Goal: Task Accomplishment & Management: Manage account settings

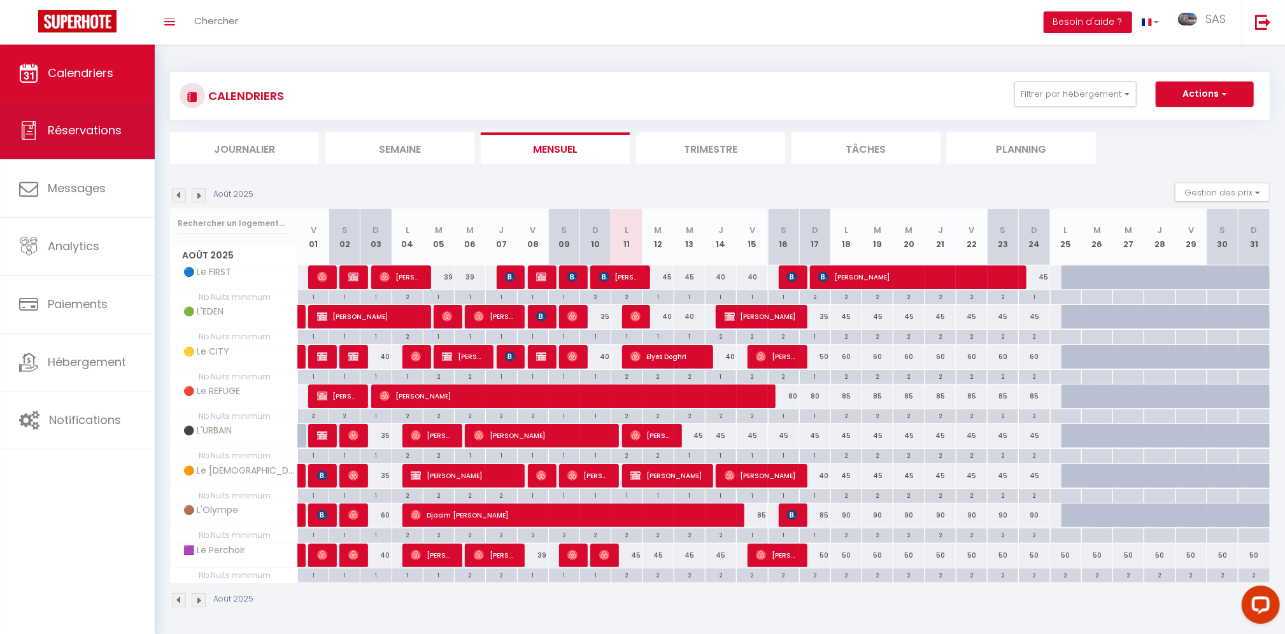
click at [79, 134] on span "Réservations" at bounding box center [85, 130] width 74 height 16
select select "not_cancelled"
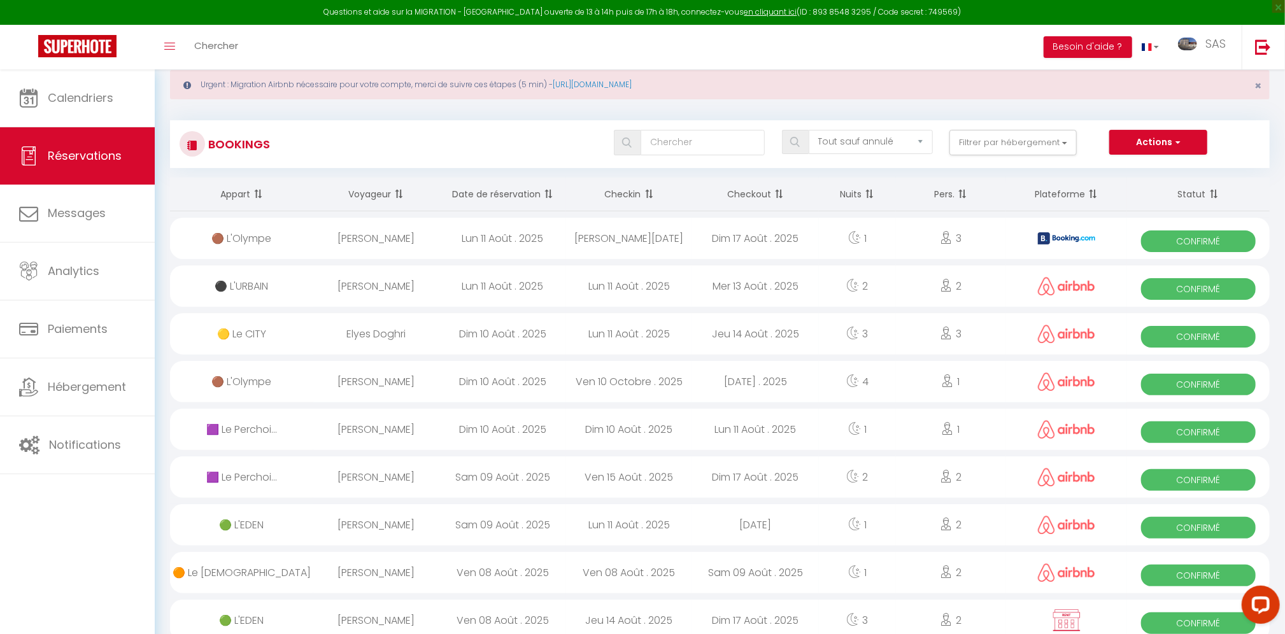
scroll to position [173, 0]
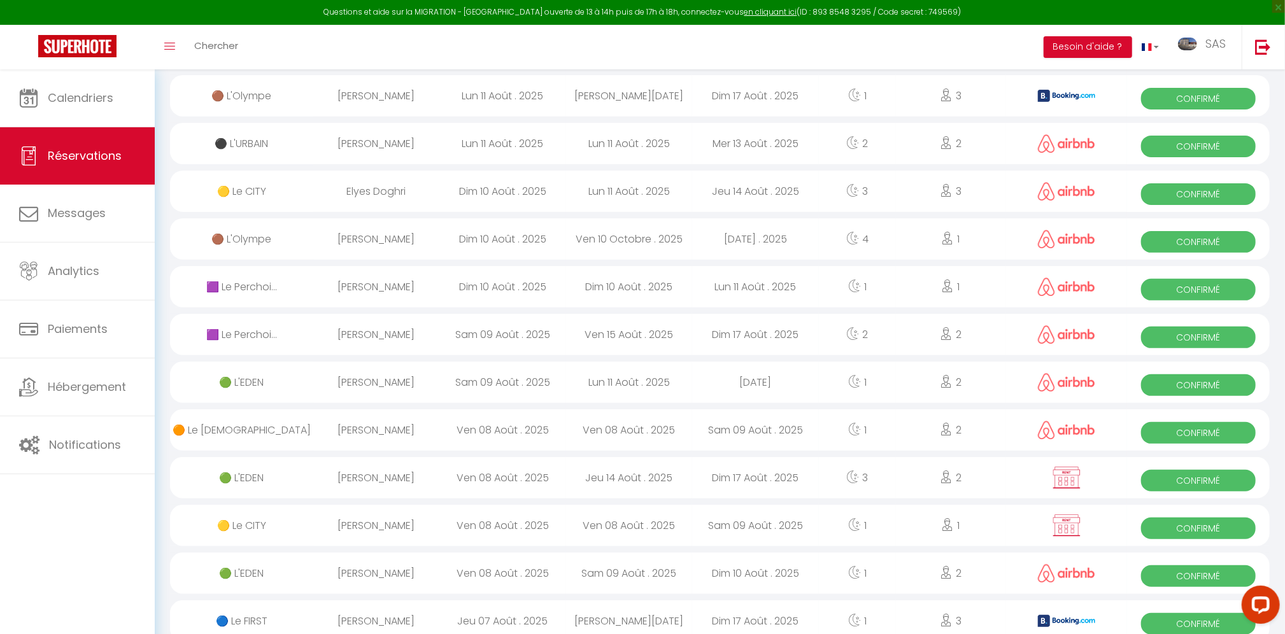
click at [496, 377] on div "Sam 09 Août . 2025" at bounding box center [502, 382] width 127 height 41
select select "OK"
select select "0"
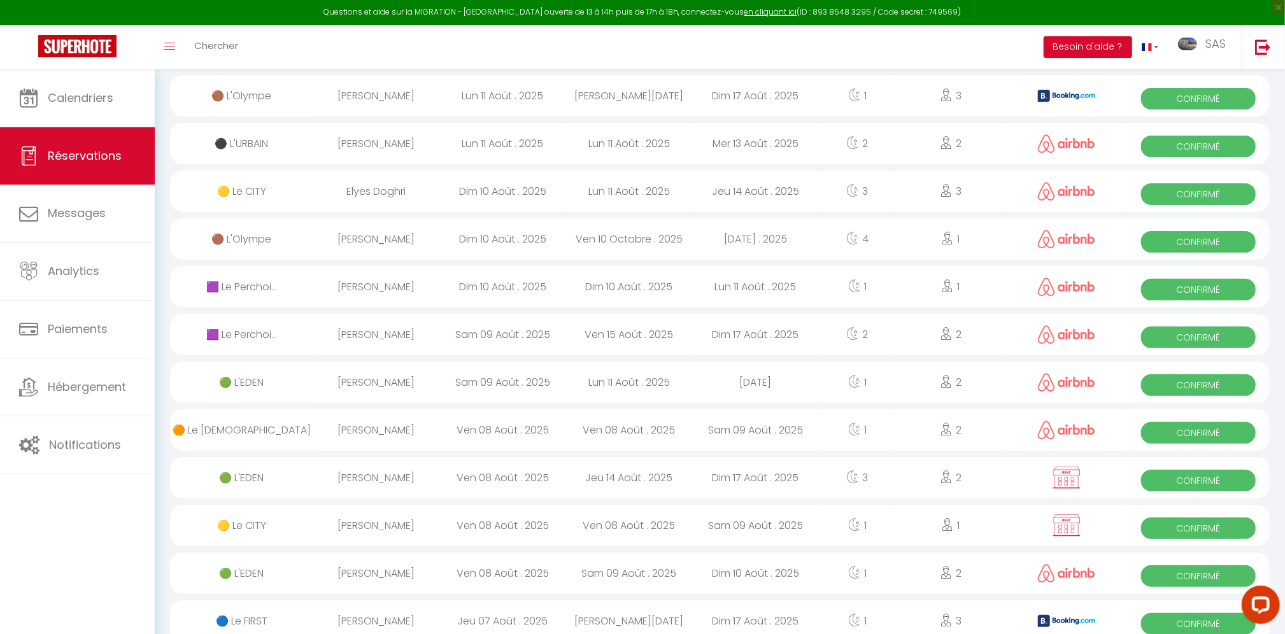
select select "1"
select select
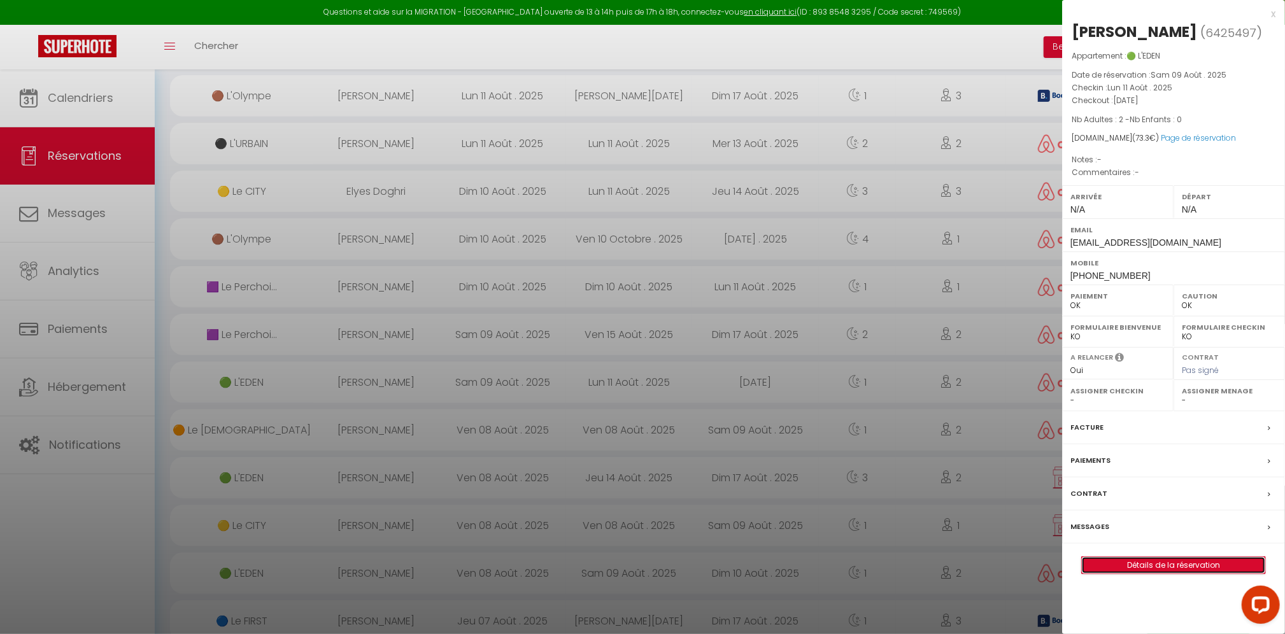
click at [1201, 563] on link "Détails de la réservation" at bounding box center [1173, 565] width 183 height 17
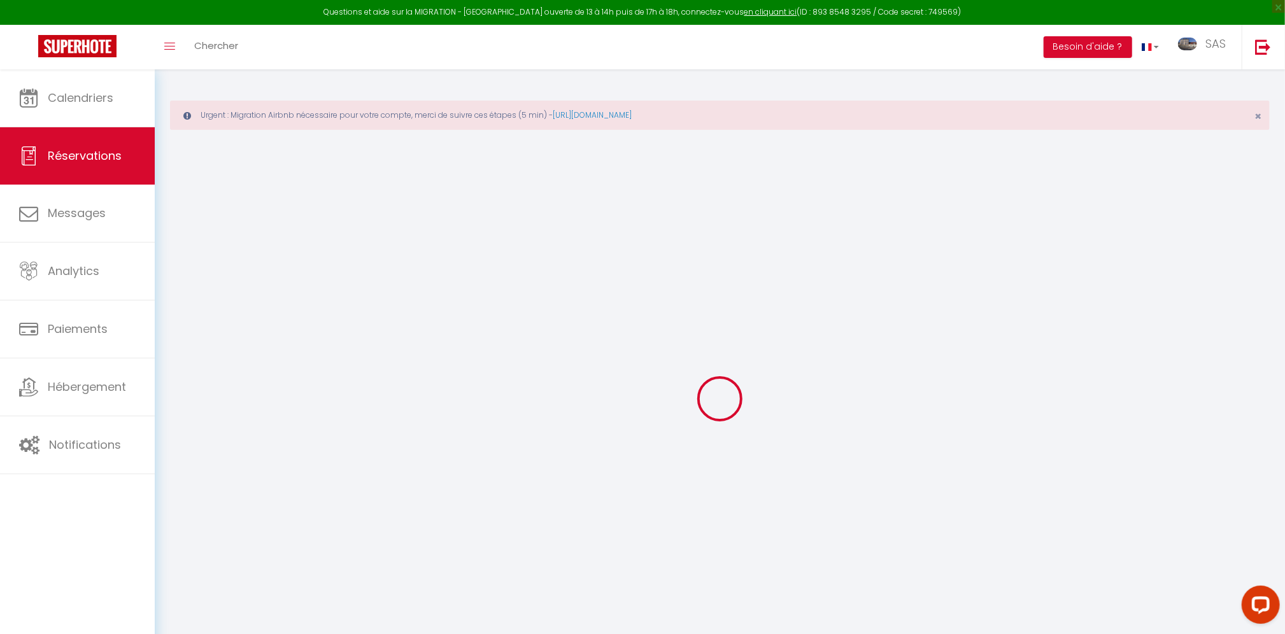
type input "[PERSON_NAME]"
type input "Drelon"
type input "[EMAIL_ADDRESS][DOMAIN_NAME]"
type input "[PHONE_NUMBER]"
select select
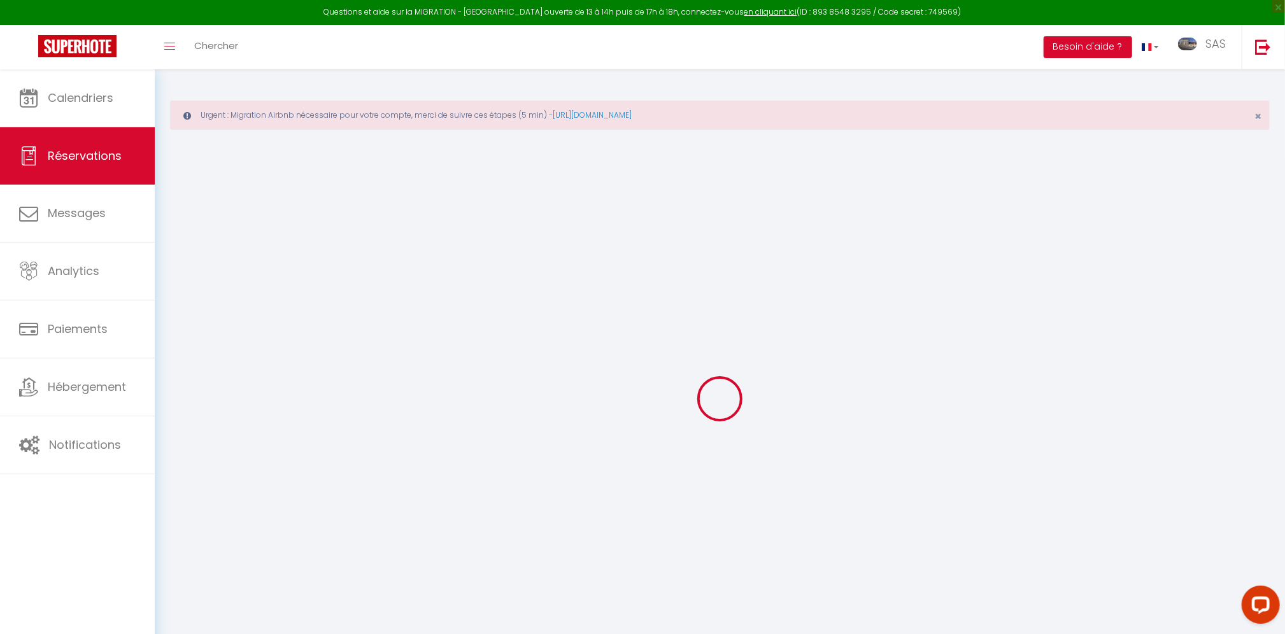
type input "2.59"
select select "2189"
select select "1"
select select
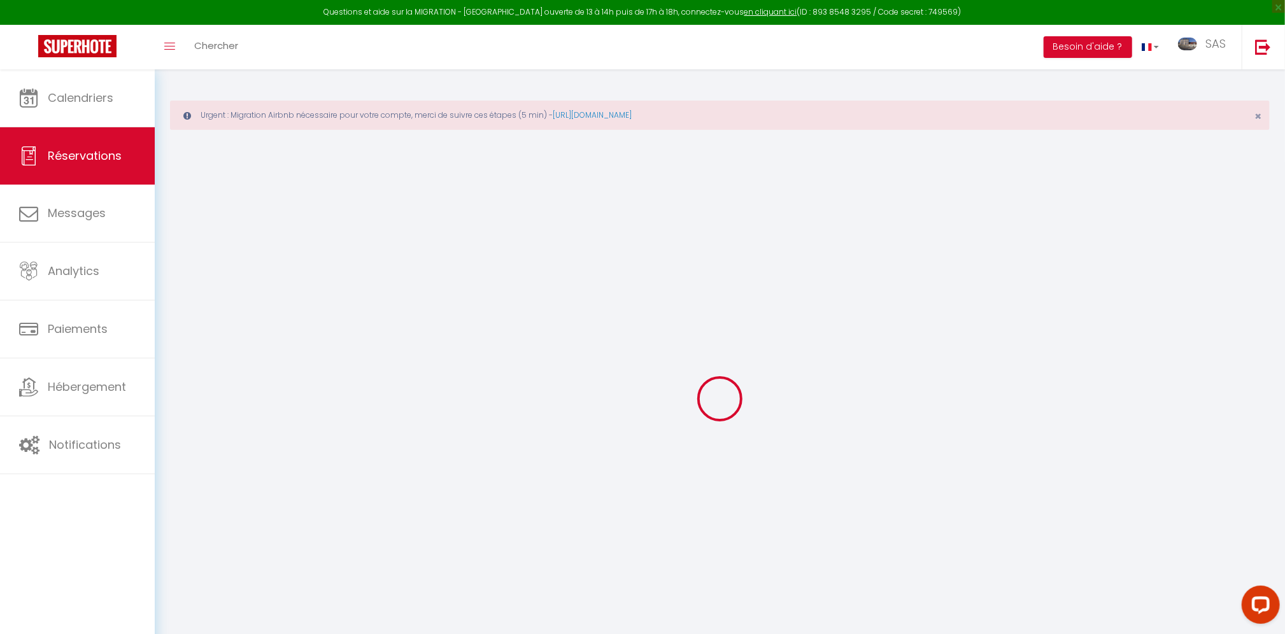
type input "2"
select select "12"
select select
type input "47"
checkbox input "false"
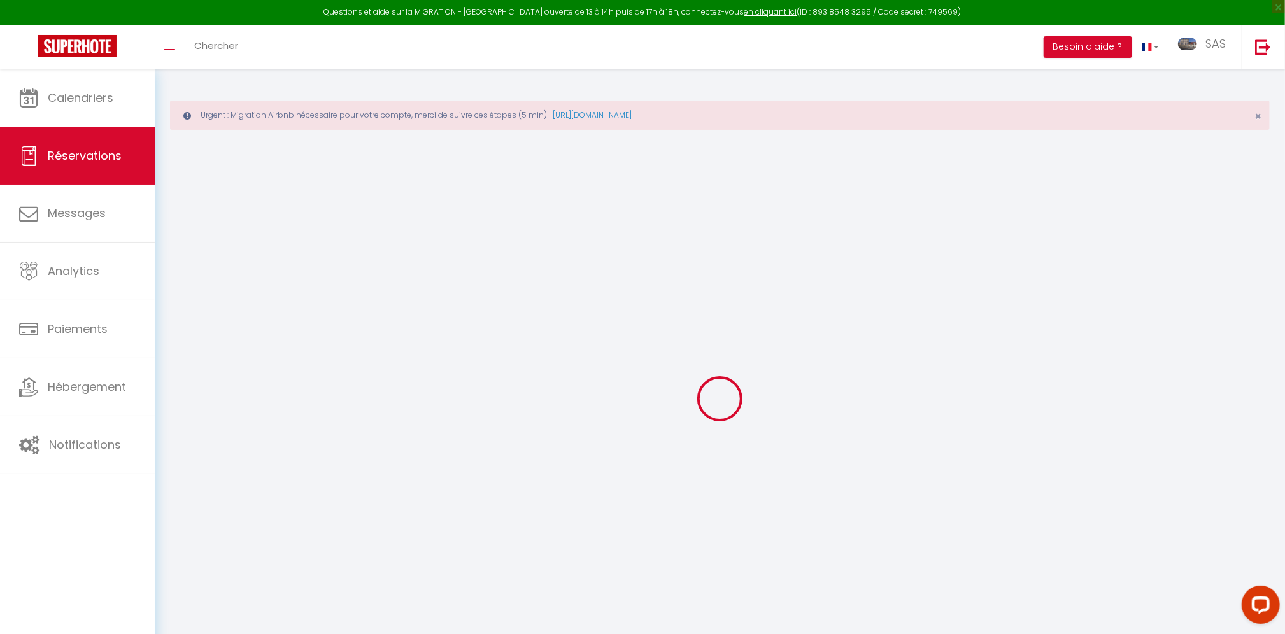
type input "0"
select select "1"
type input "0"
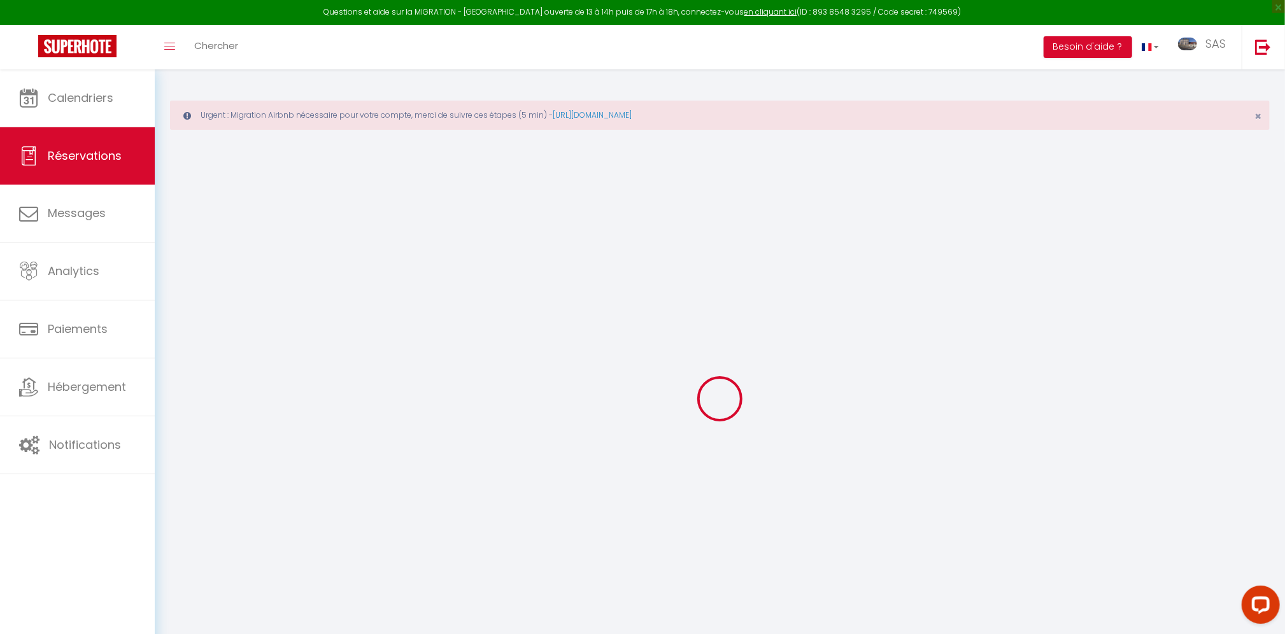
select select
select select "15"
checkbox input "false"
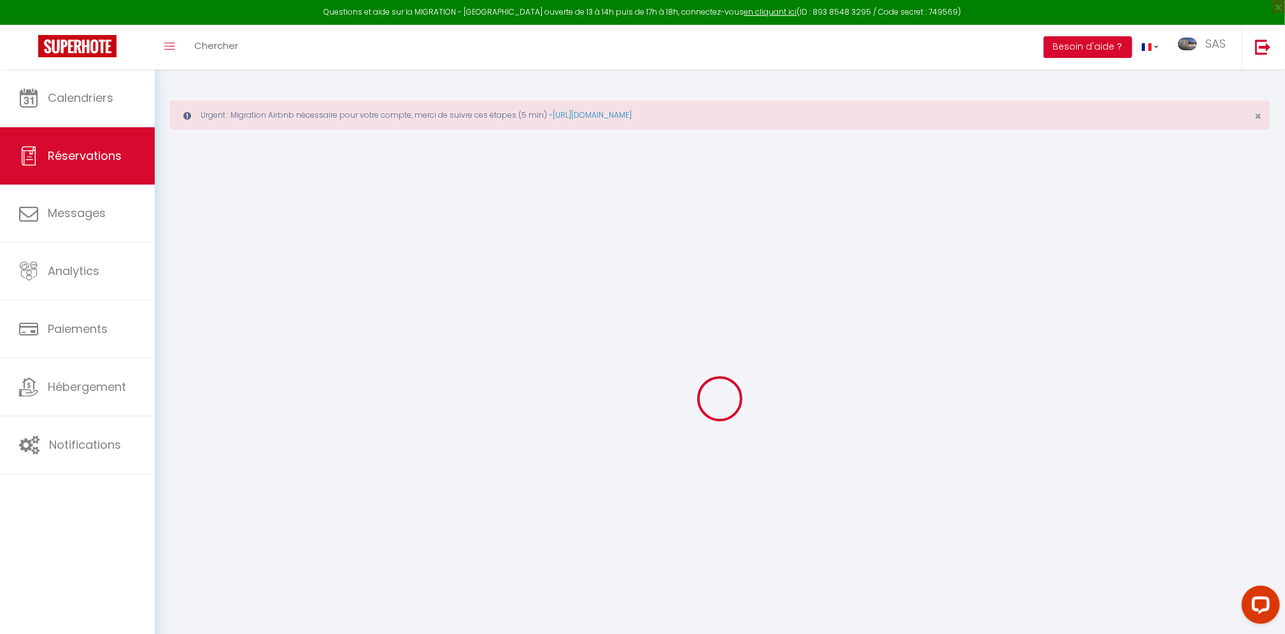
select select
checkbox input "false"
select select
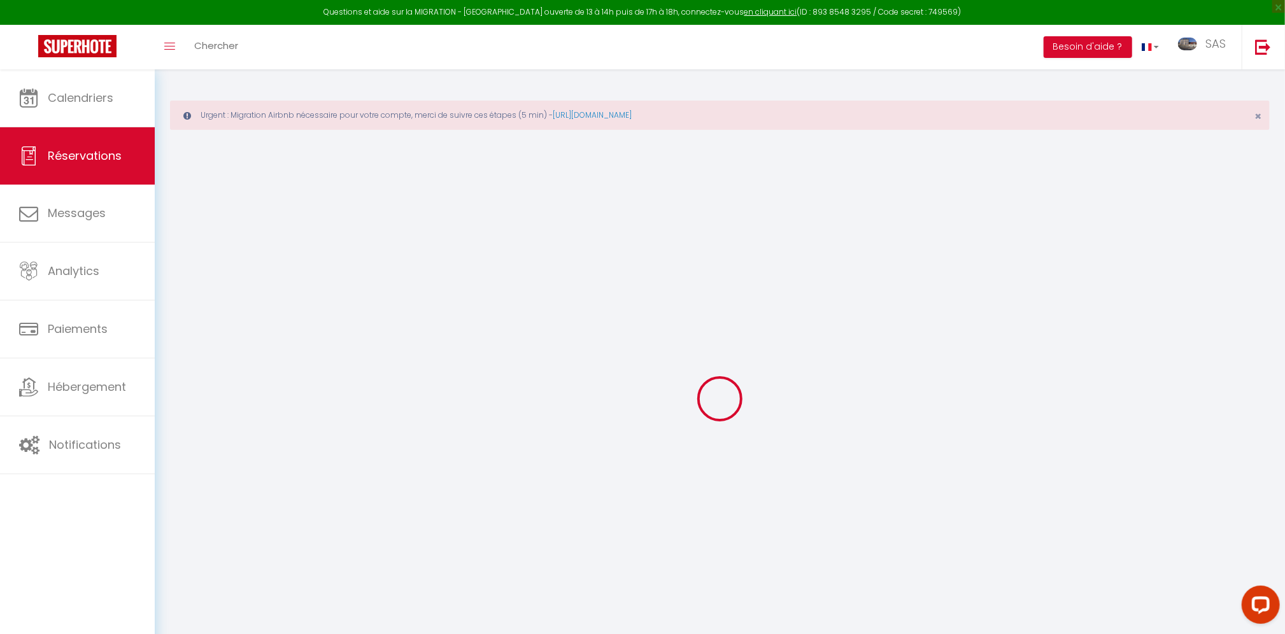
select select
checkbox input "false"
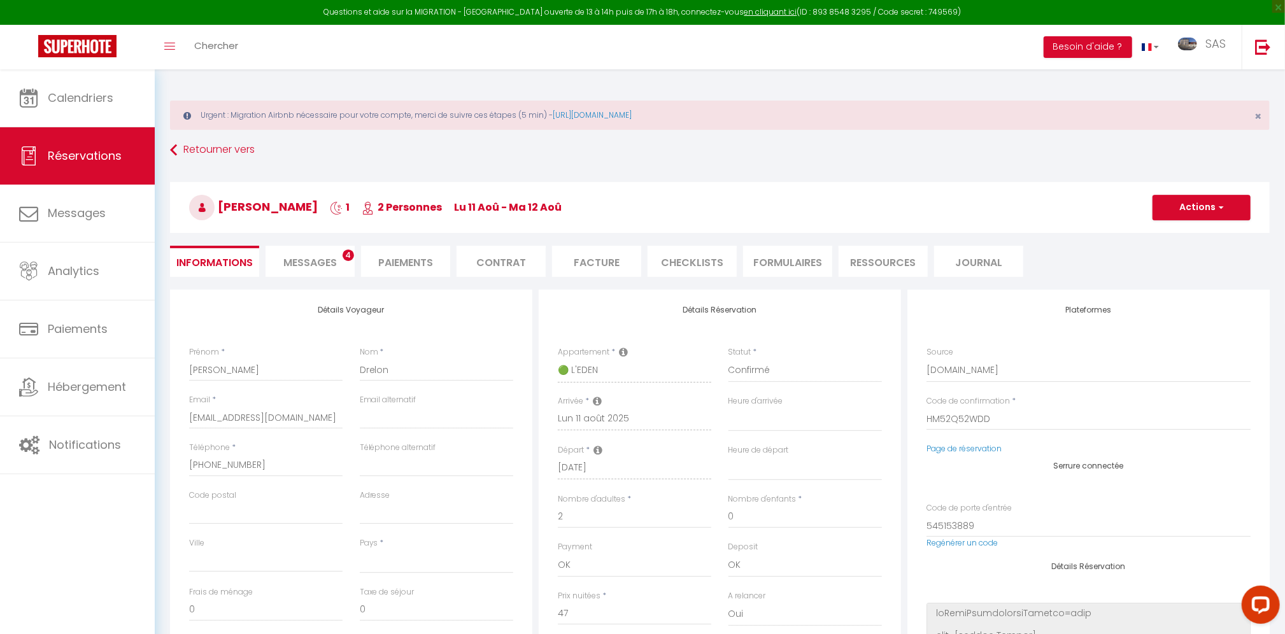
select select
checkbox input "false"
select select
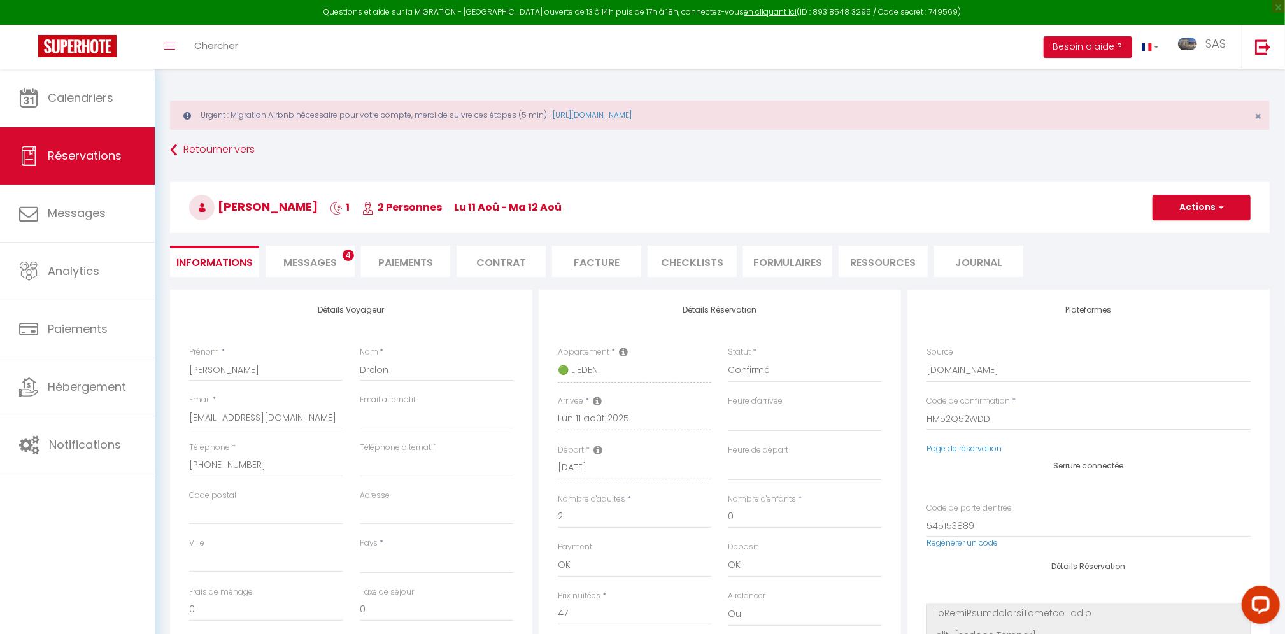
type input "25"
type input "1.3"
select select
checkbox input "false"
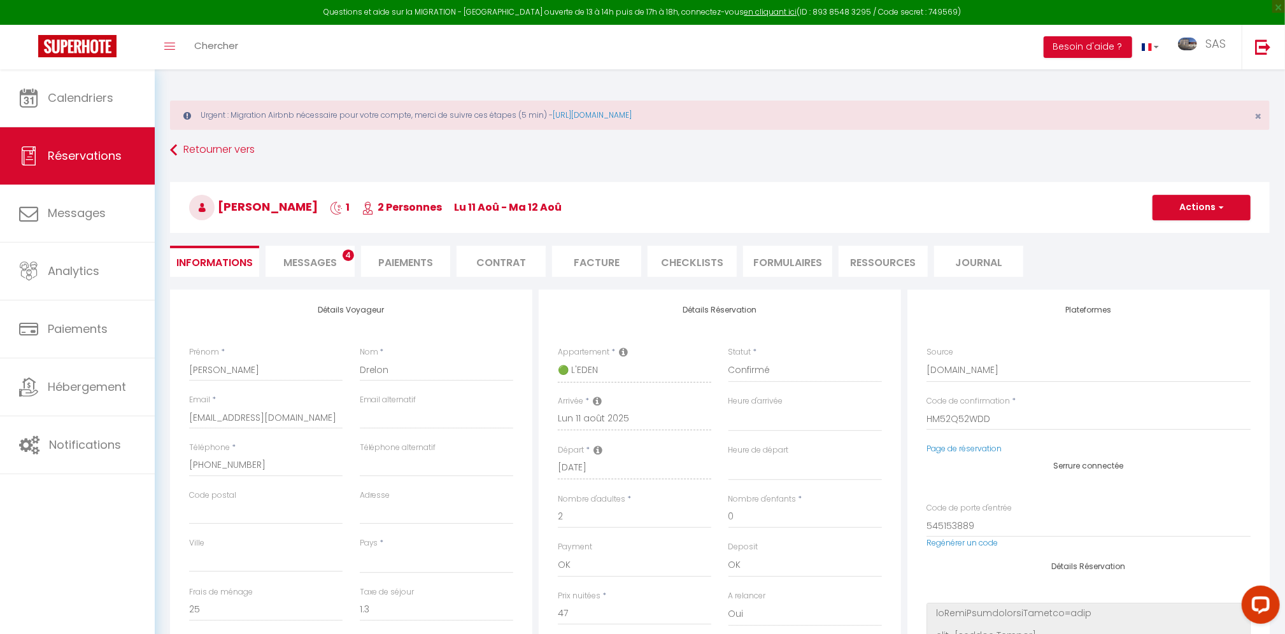
select select
checkbox input "false"
select select
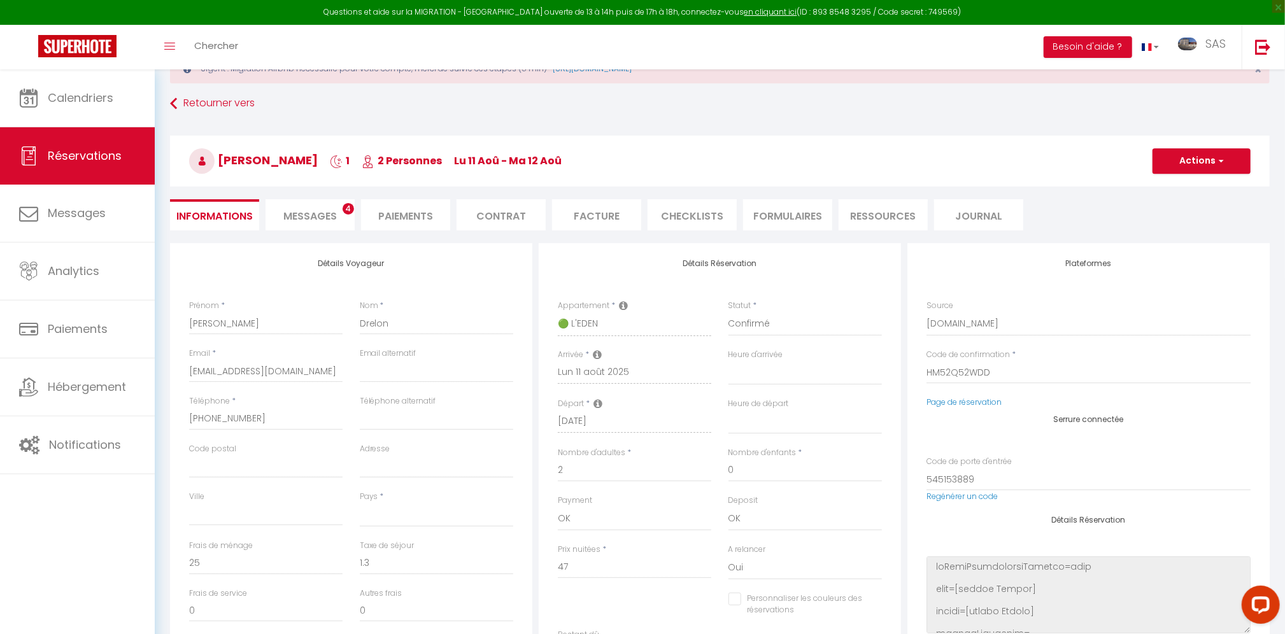
scroll to position [173, 0]
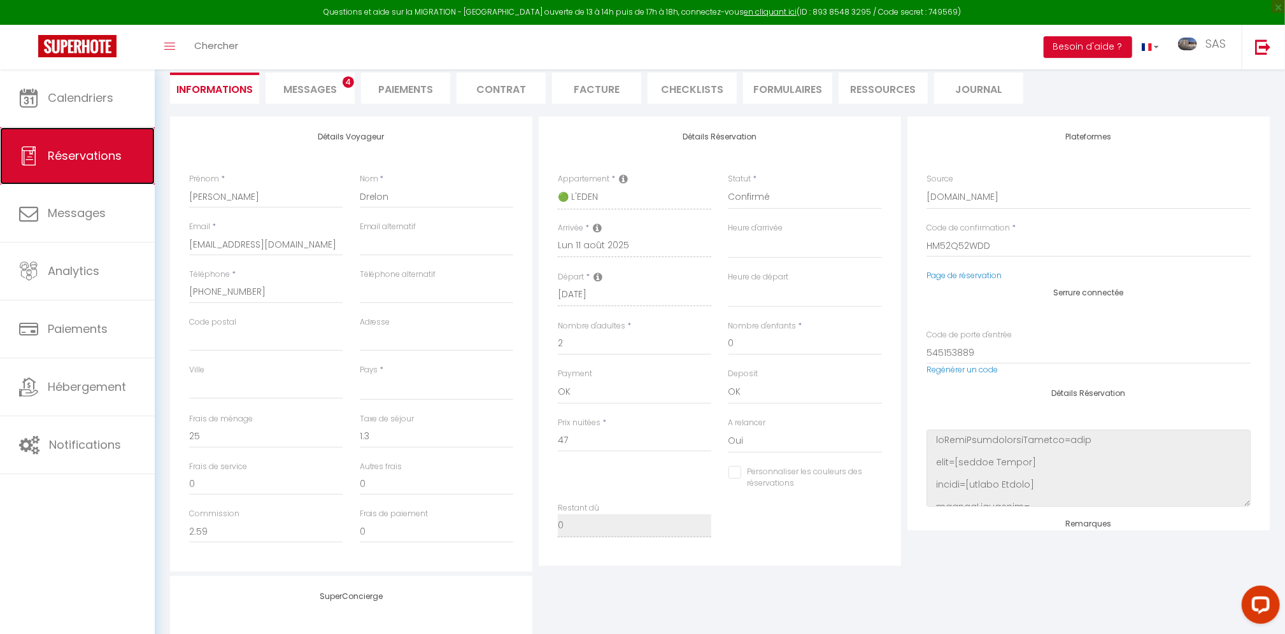
click at [64, 167] on link "Réservations" at bounding box center [77, 155] width 155 height 57
select select "not_cancelled"
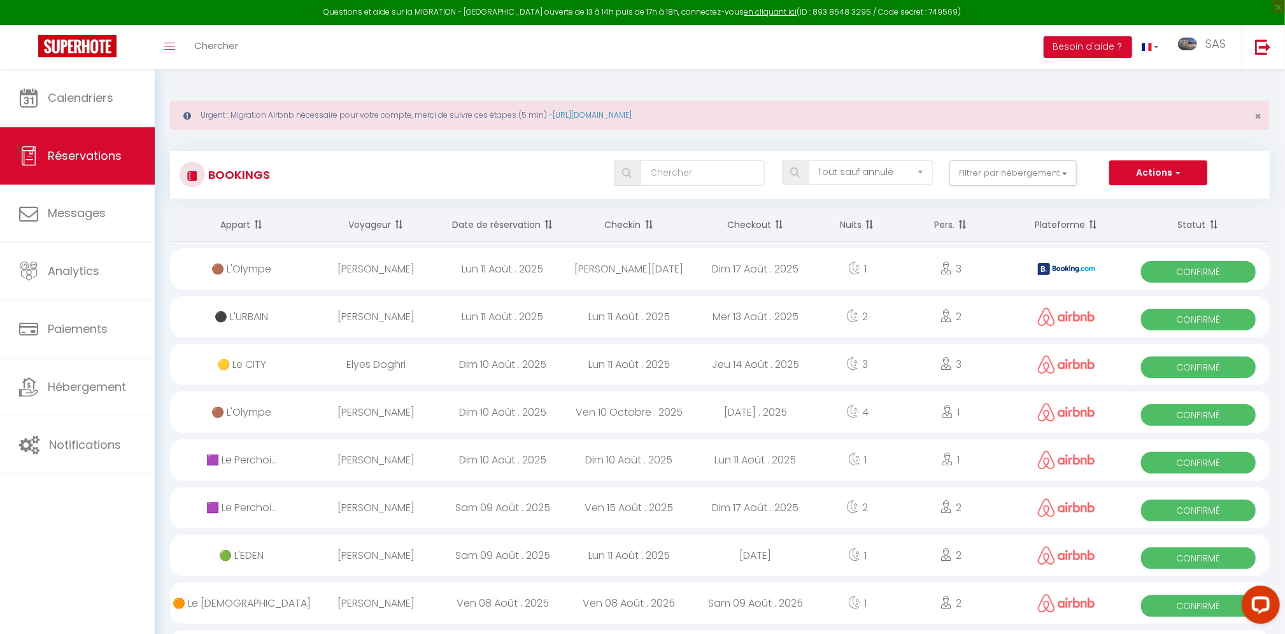
click at [388, 555] on div "[PERSON_NAME]" at bounding box center [376, 555] width 127 height 41
select select "OK"
select select "0"
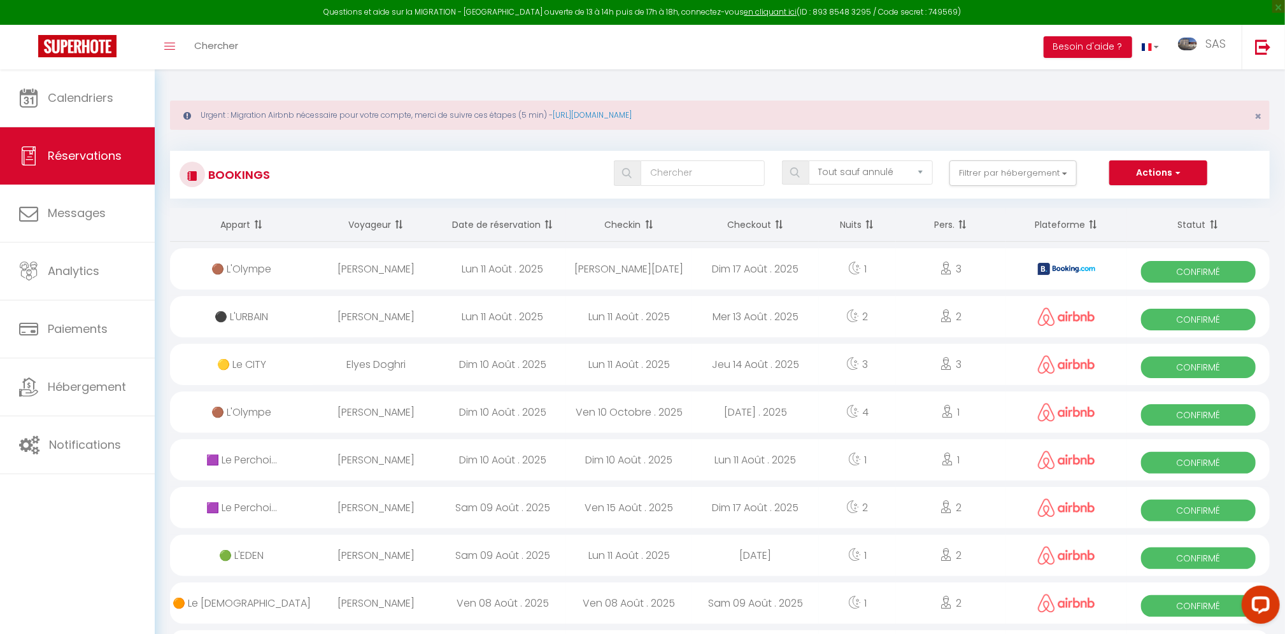
select select "1"
select select
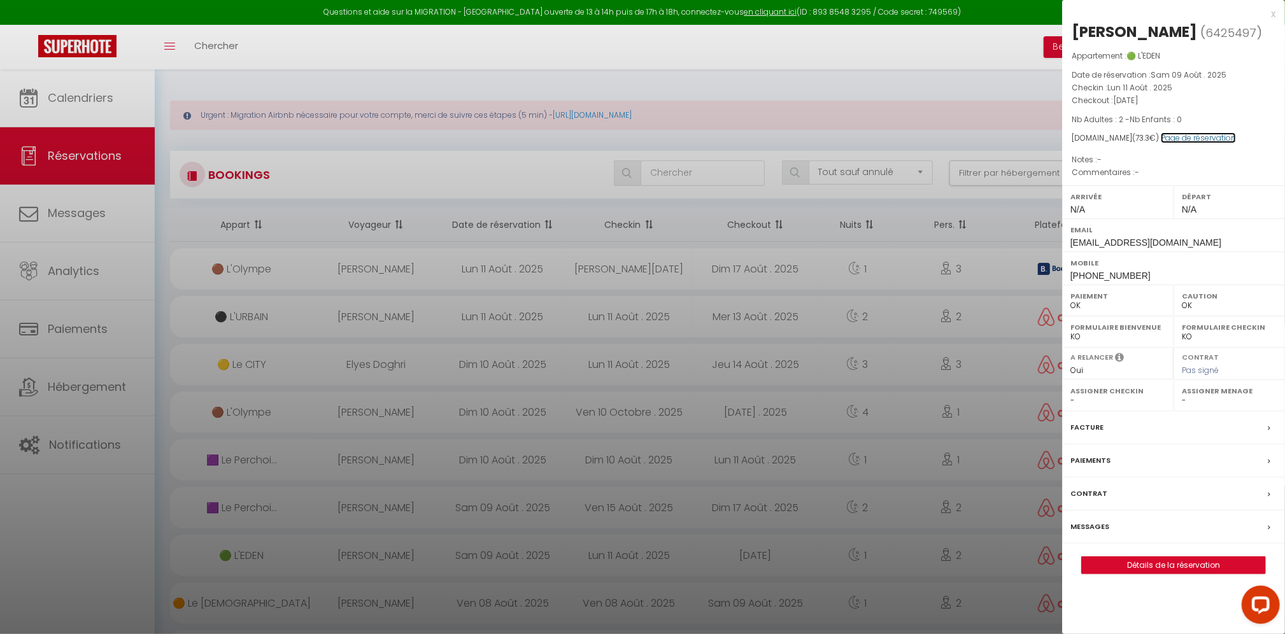
click at [1171, 140] on link "Page de réservation" at bounding box center [1197, 137] width 75 height 11
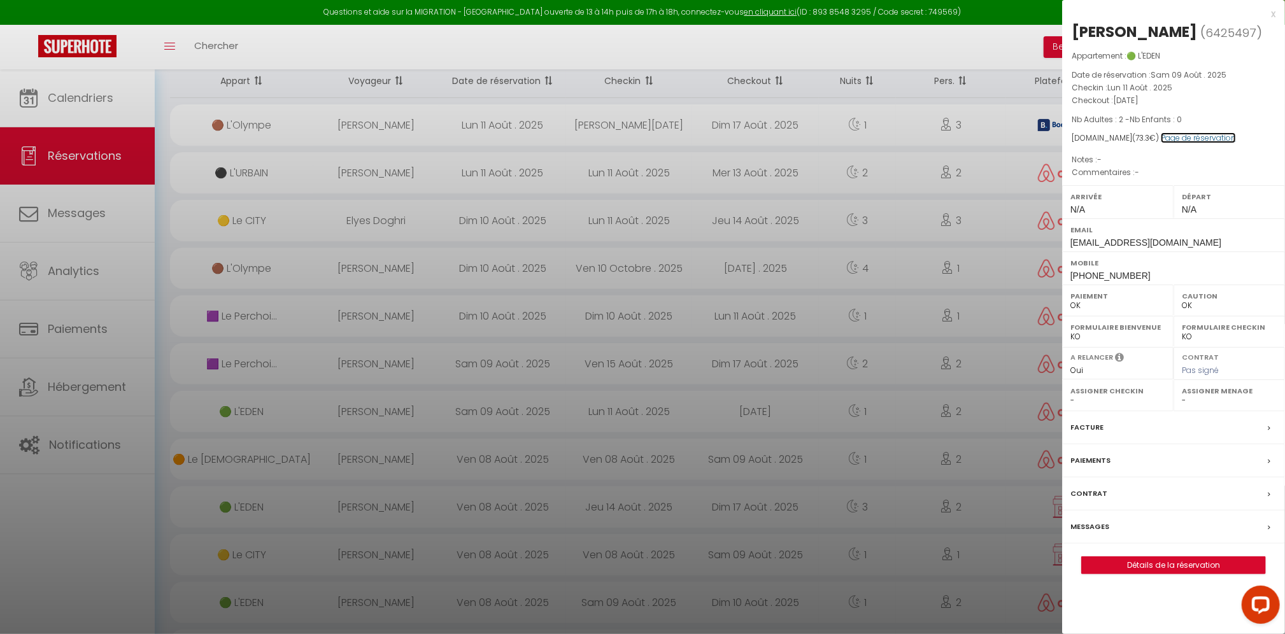
scroll to position [173, 0]
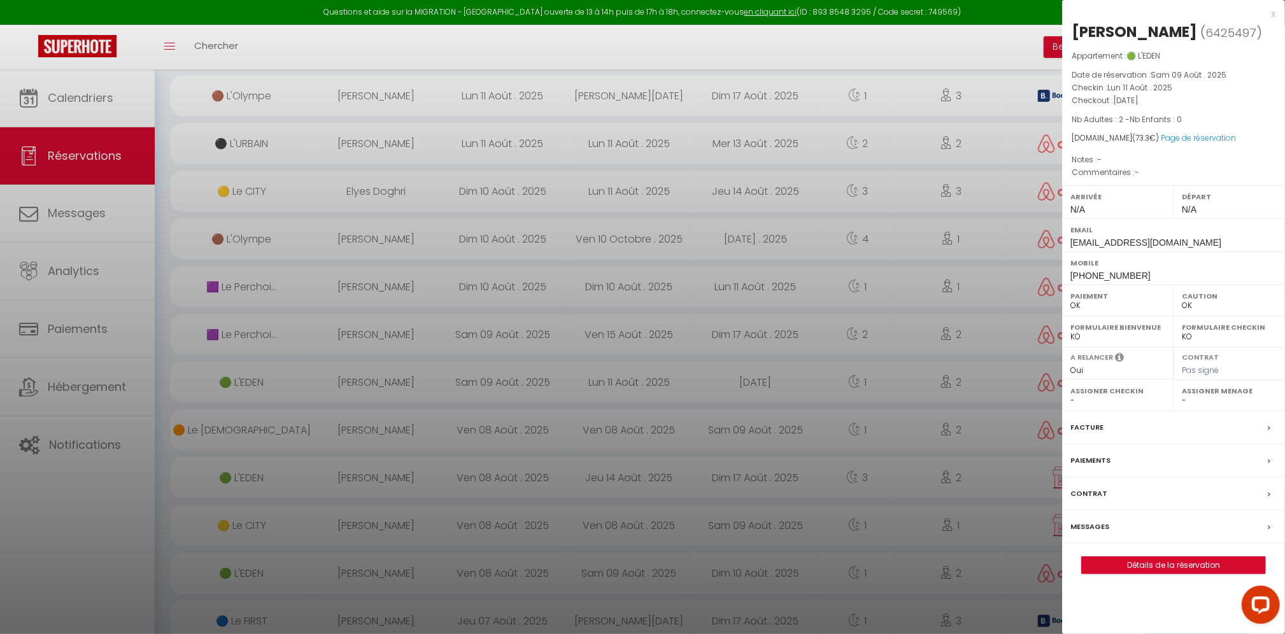
click at [403, 362] on div at bounding box center [642, 317] width 1285 height 634
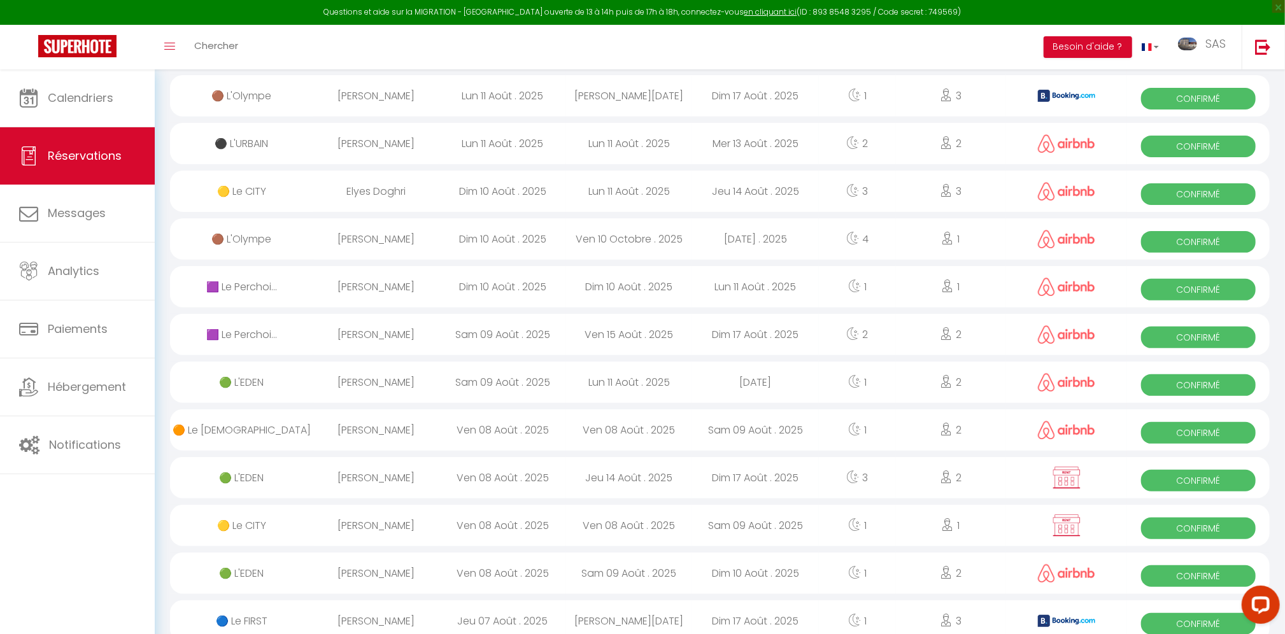
click at [485, 286] on div "Dim 10 Août . 2025" at bounding box center [502, 286] width 127 height 41
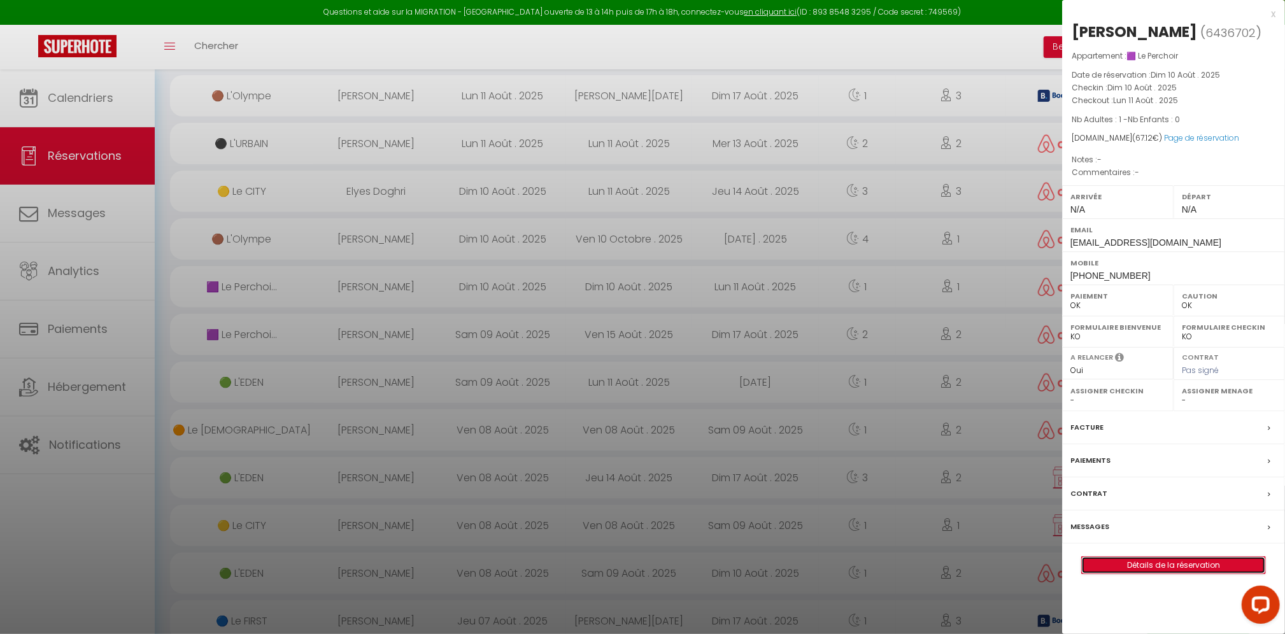
click at [1171, 563] on link "Détails de la réservation" at bounding box center [1173, 565] width 183 height 17
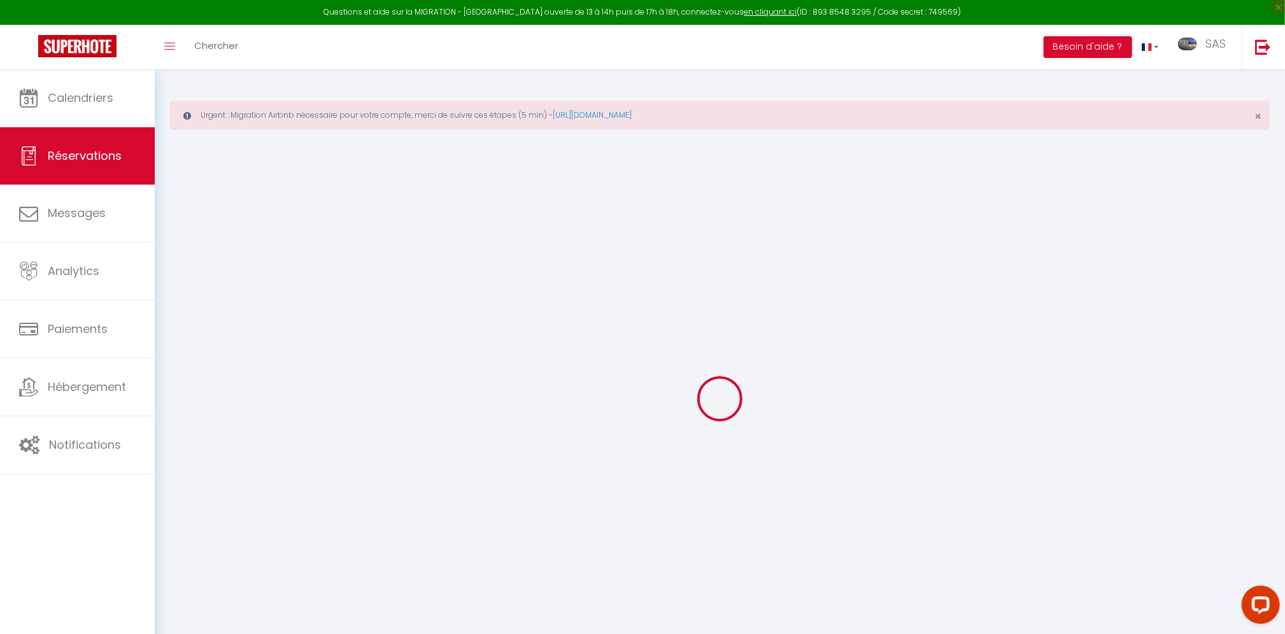
type input "Afef"
type input "Dridi"
type input "[EMAIL_ADDRESS][DOMAIN_NAME]"
type input "[PHONE_NUMBER]"
select select
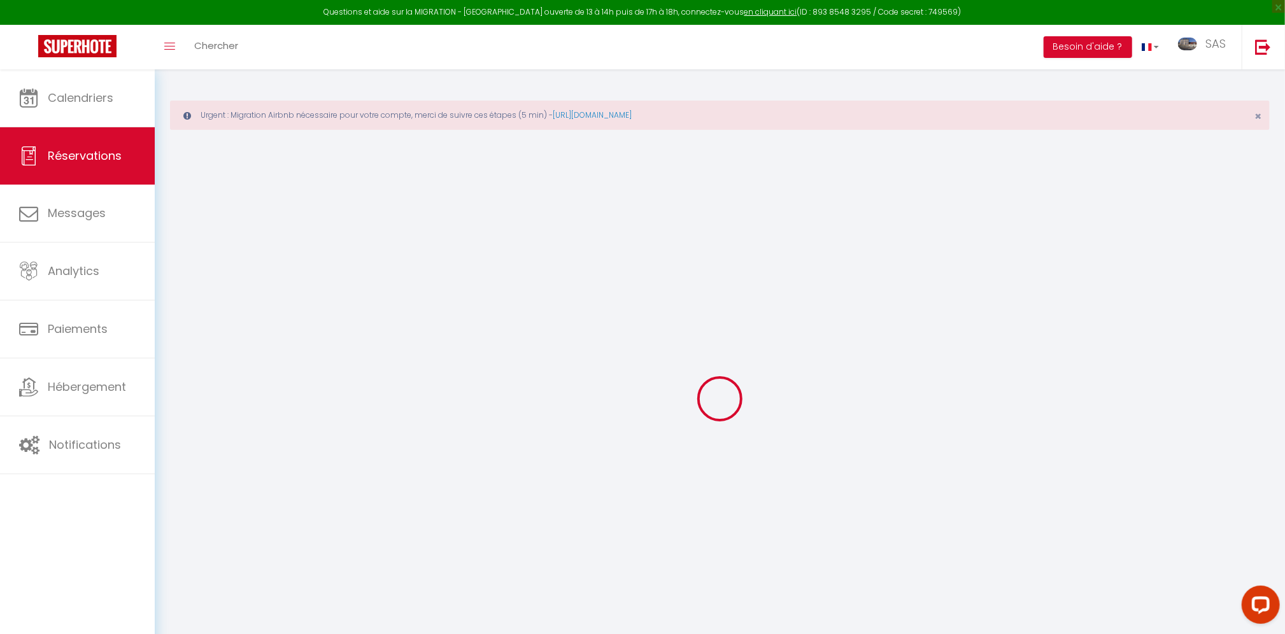
type input "2.38"
select select "54172"
select select "1"
select select
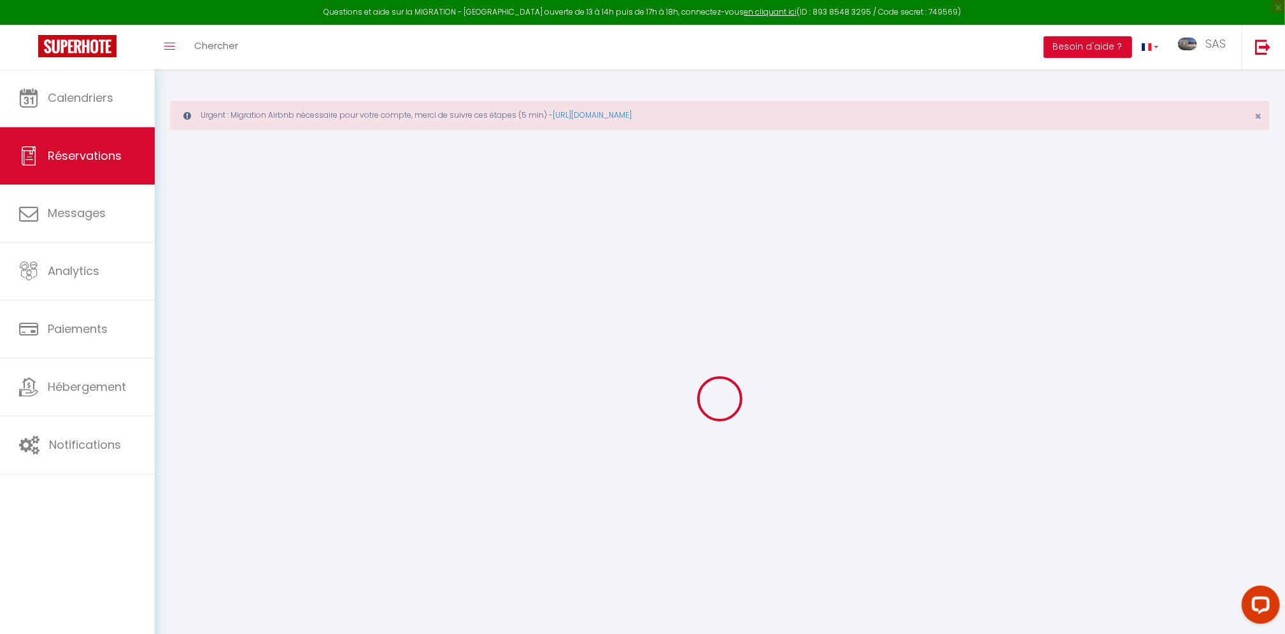
type input "1"
select select "12"
select select
type input "41"
checkbox input "false"
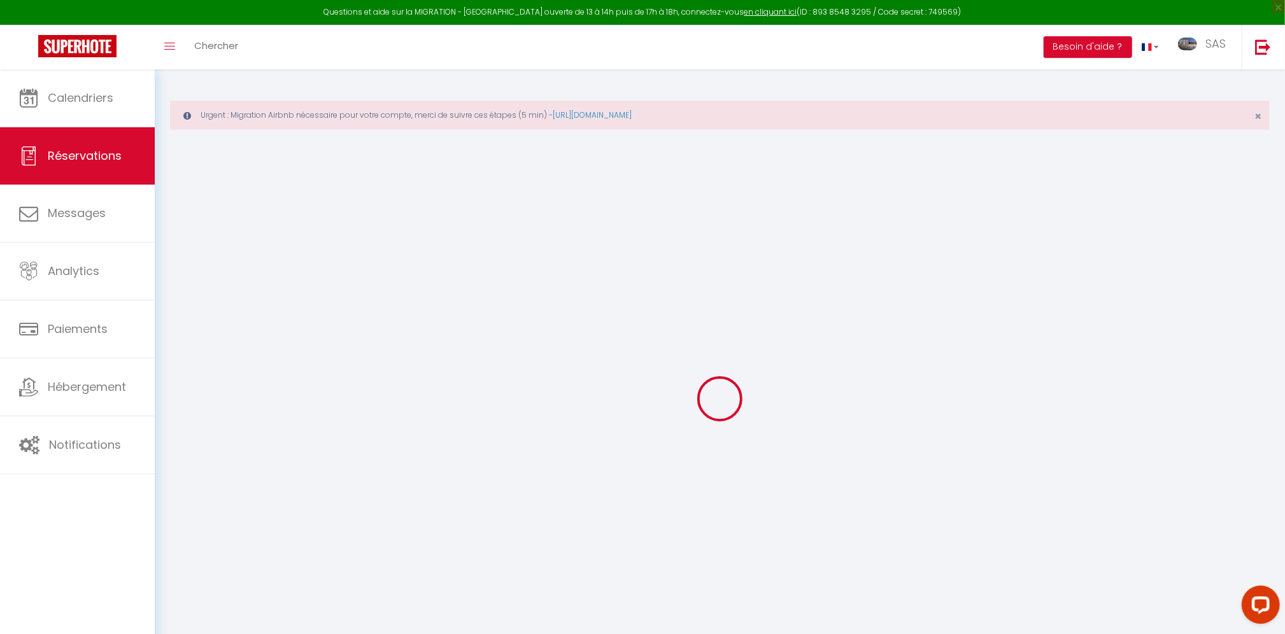
type input "0"
select select "1"
type input "0"
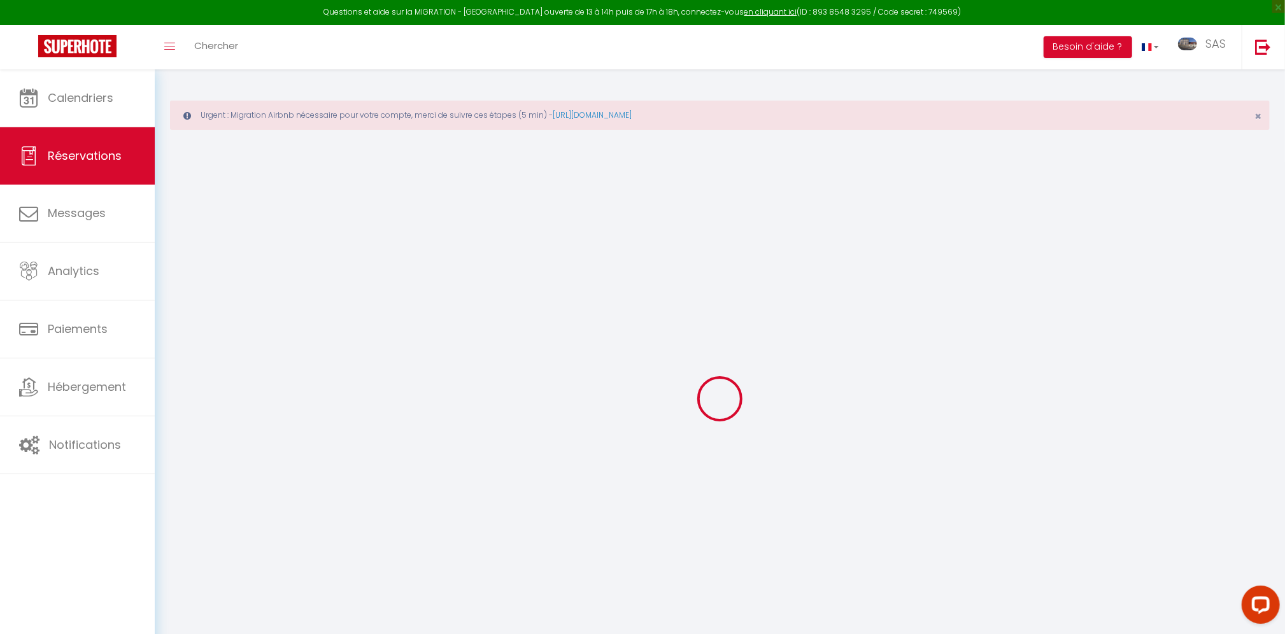
select select
select select "15"
checkbox input "false"
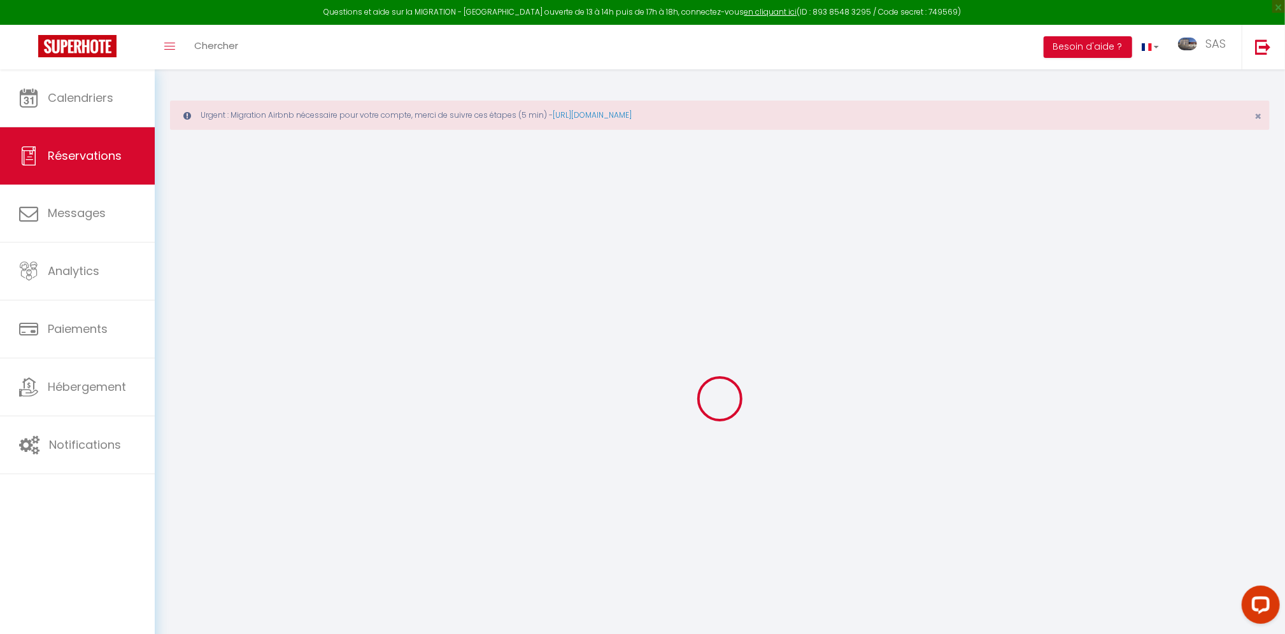
select select
checkbox input "false"
select select
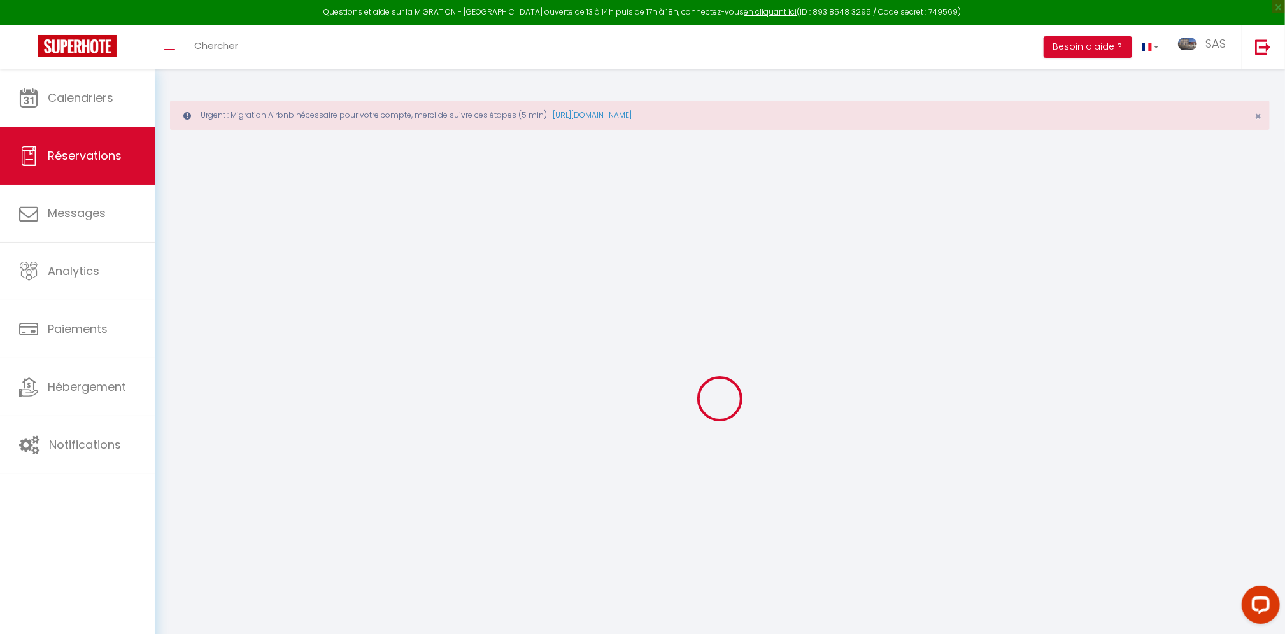
select select
checkbox input "false"
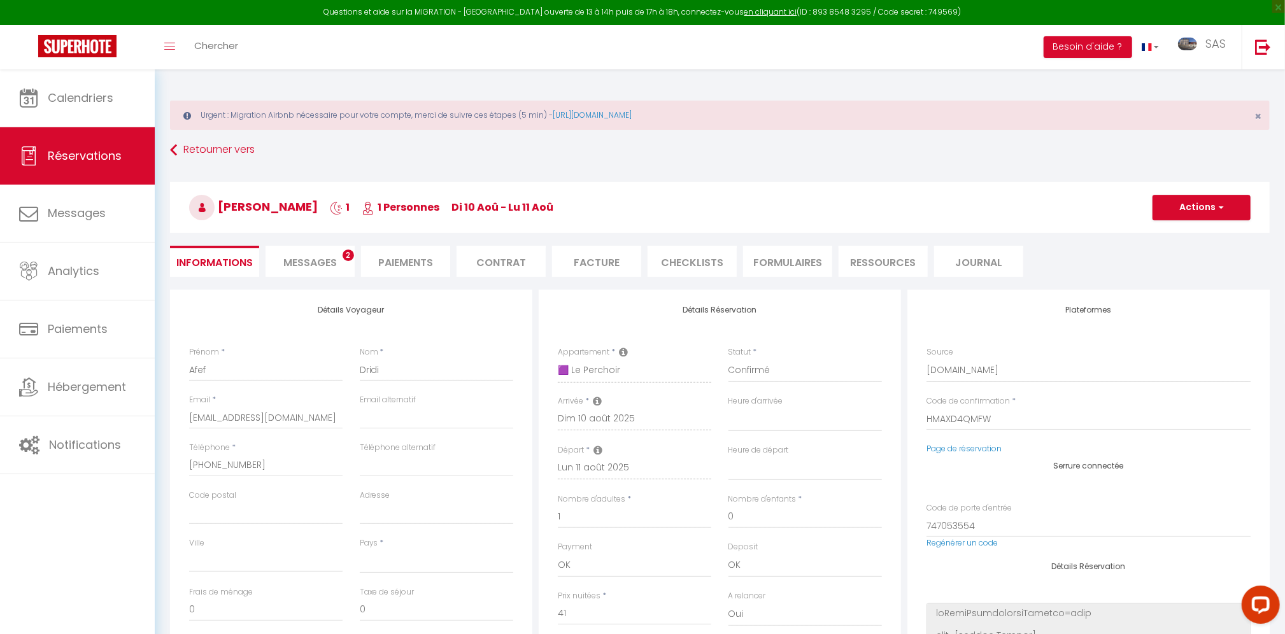
select select
checkbox input "false"
select select
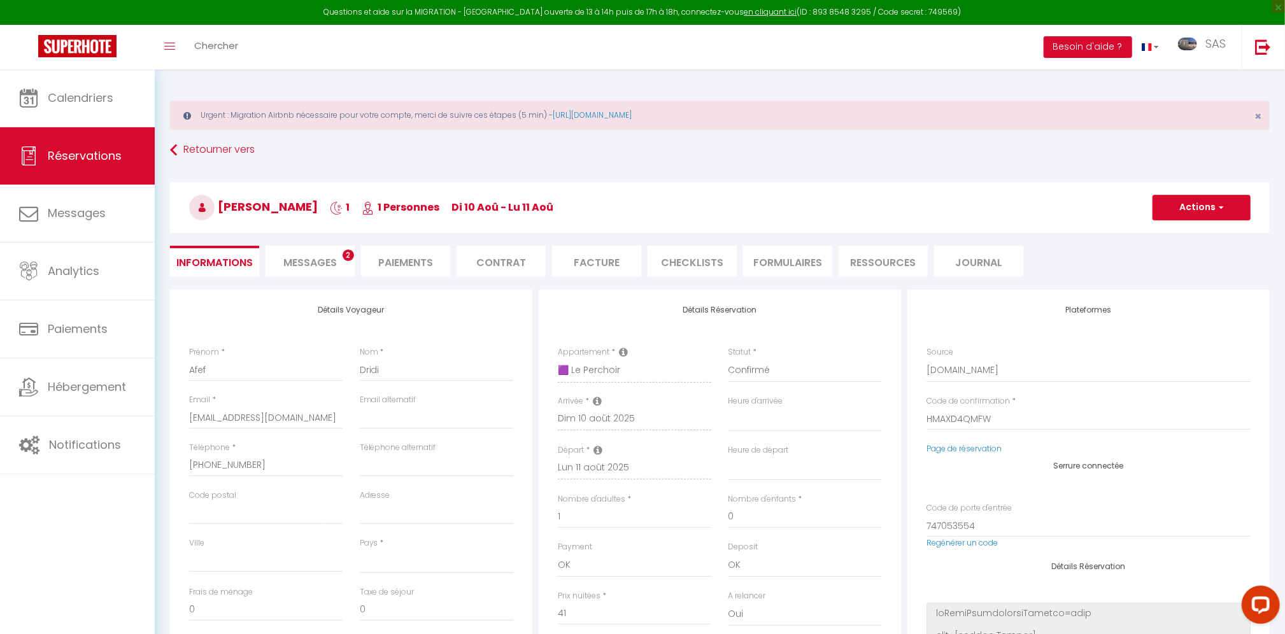
type input "25"
type input "1.12"
select select
checkbox input "false"
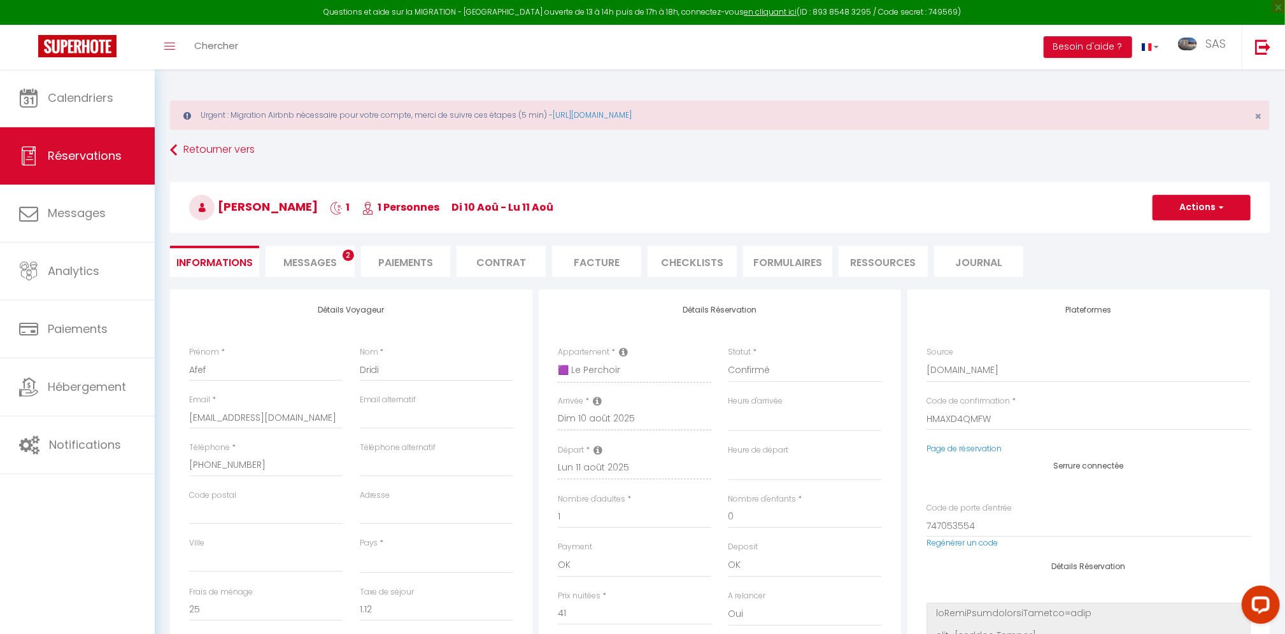
select select
checkbox input "false"
select select
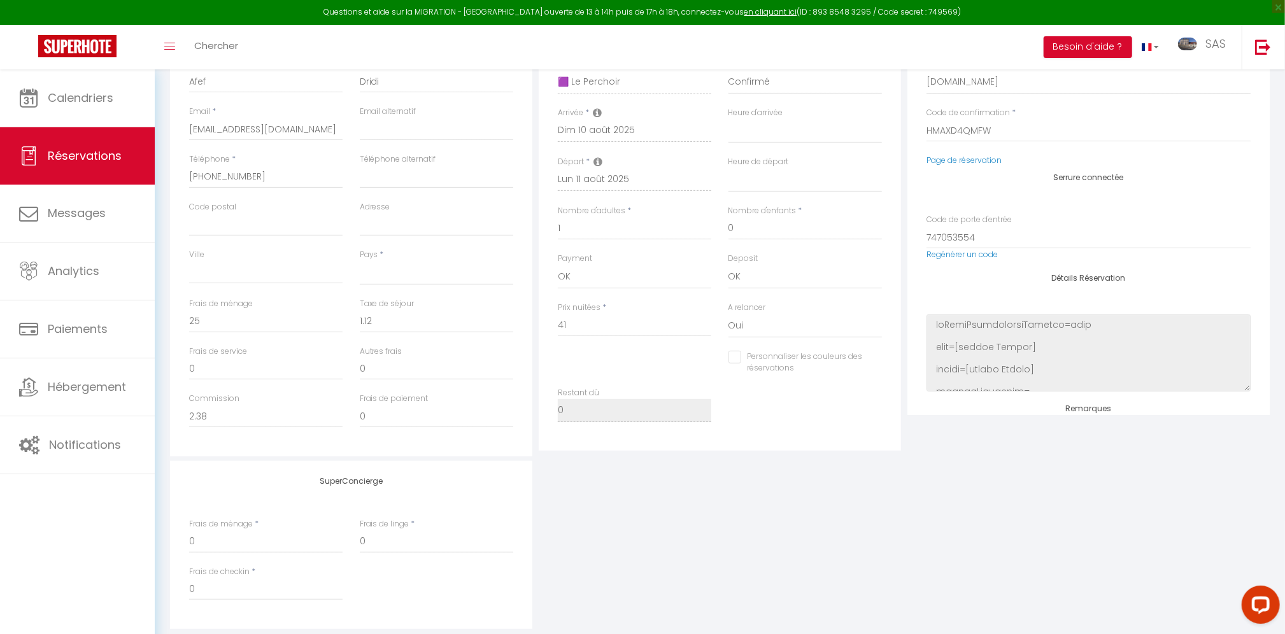
scroll to position [289, 0]
click at [71, 155] on span "Réservations" at bounding box center [85, 156] width 74 height 16
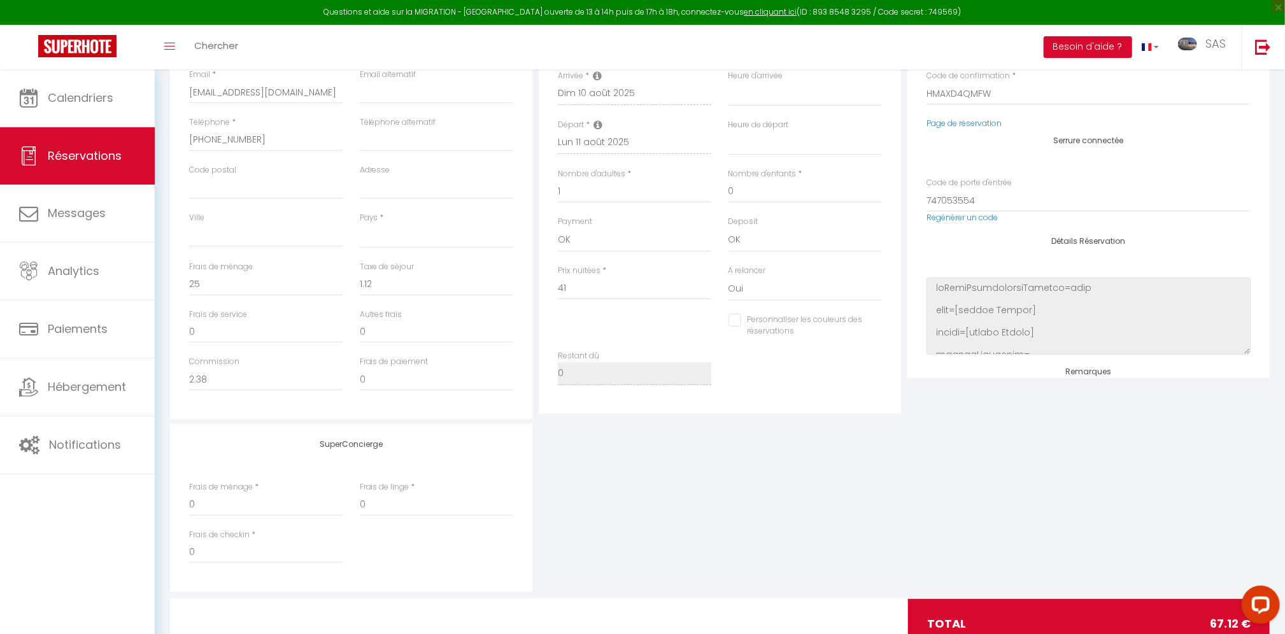
select select "not_cancelled"
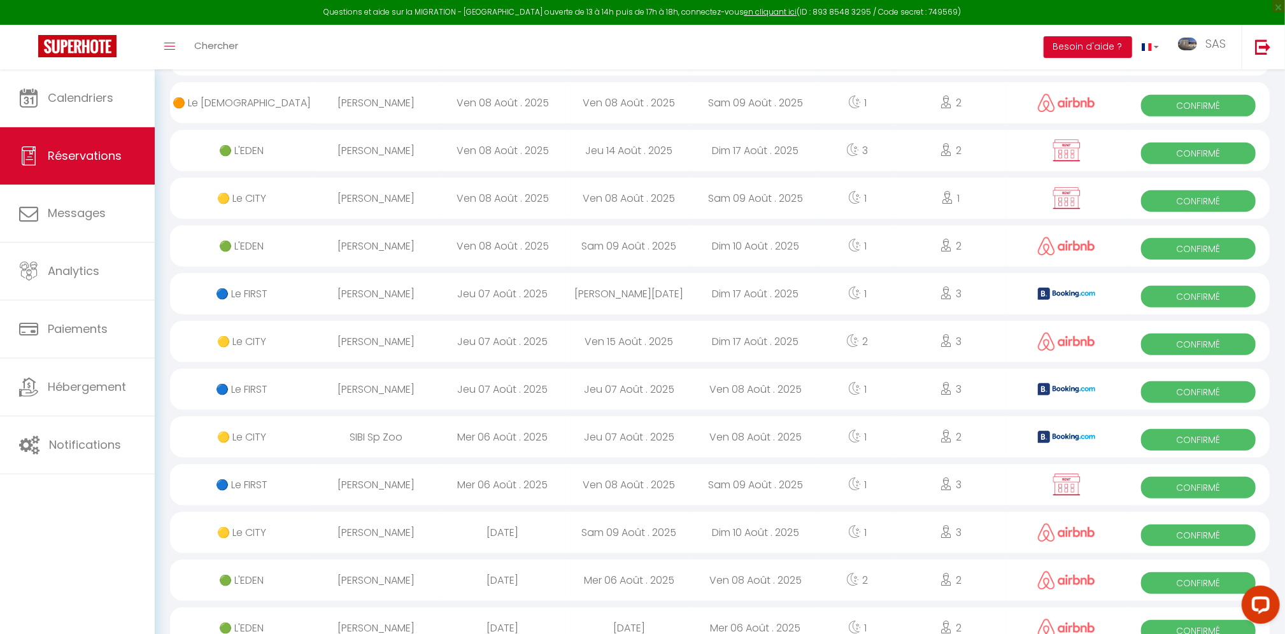
scroll to position [269, 0]
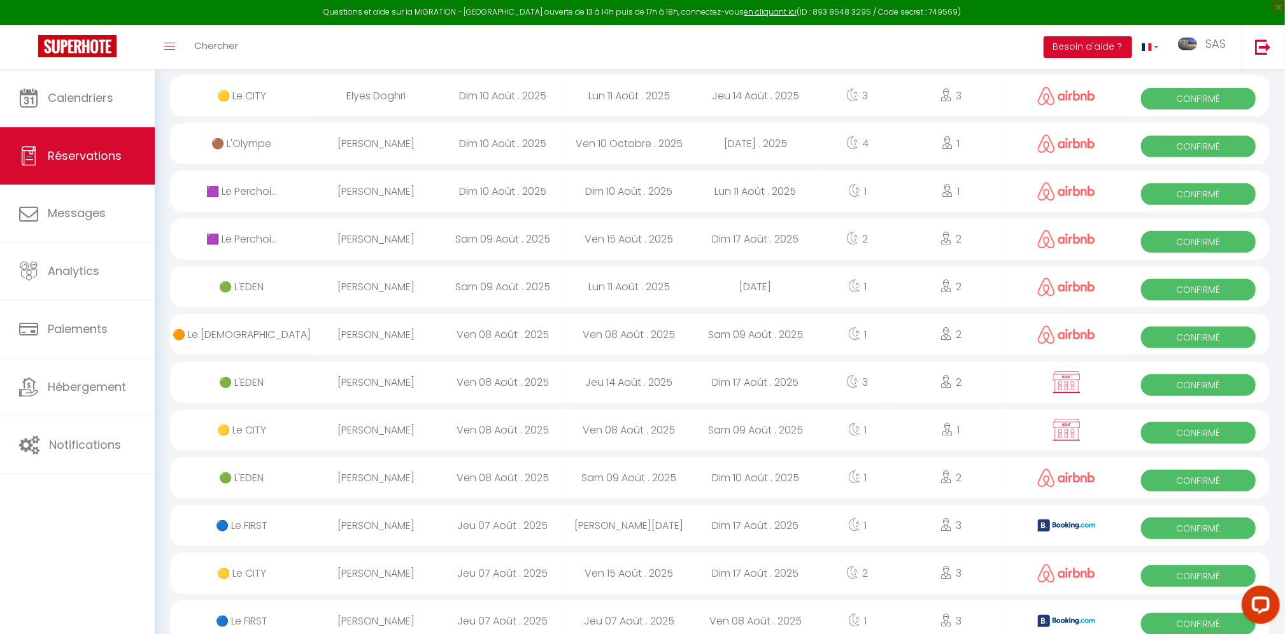
drag, startPoint x: 402, startPoint y: 194, endPoint x: 547, endPoint y: 196, distance: 145.8
click at [402, 194] on div "[PERSON_NAME]" at bounding box center [376, 191] width 127 height 41
select select "OK"
select select "0"
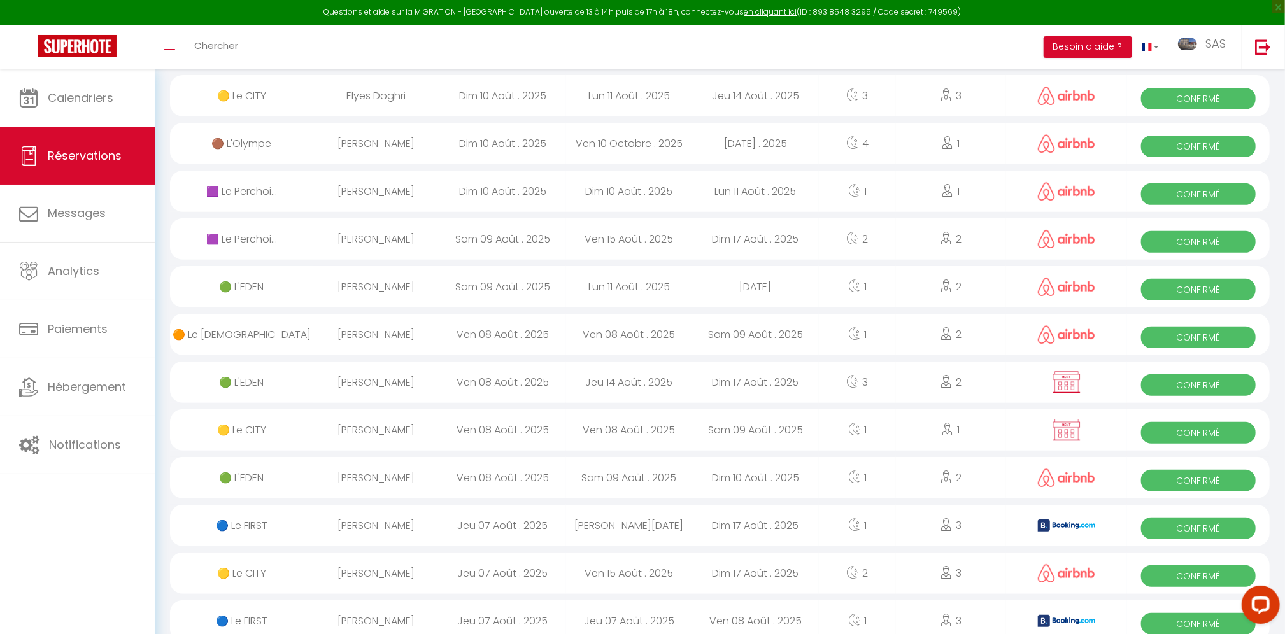
select select "0"
select select "1"
select select
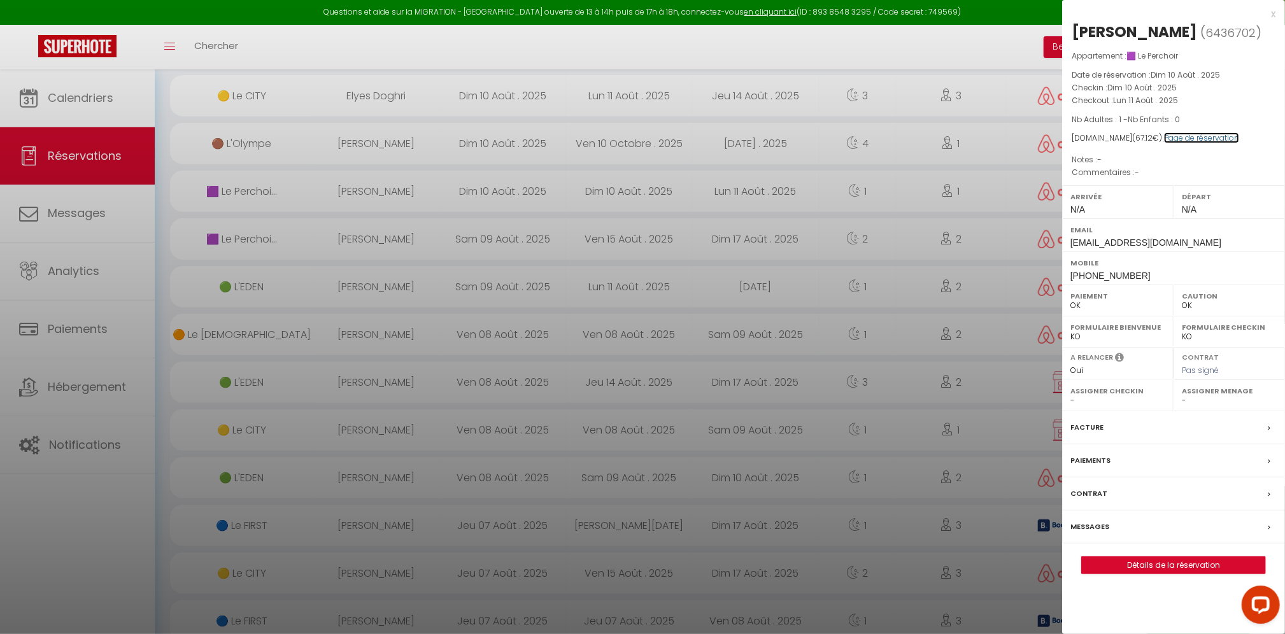
click at [1202, 138] on link "Page de réservation" at bounding box center [1201, 137] width 75 height 11
click at [420, 352] on div at bounding box center [642, 317] width 1285 height 634
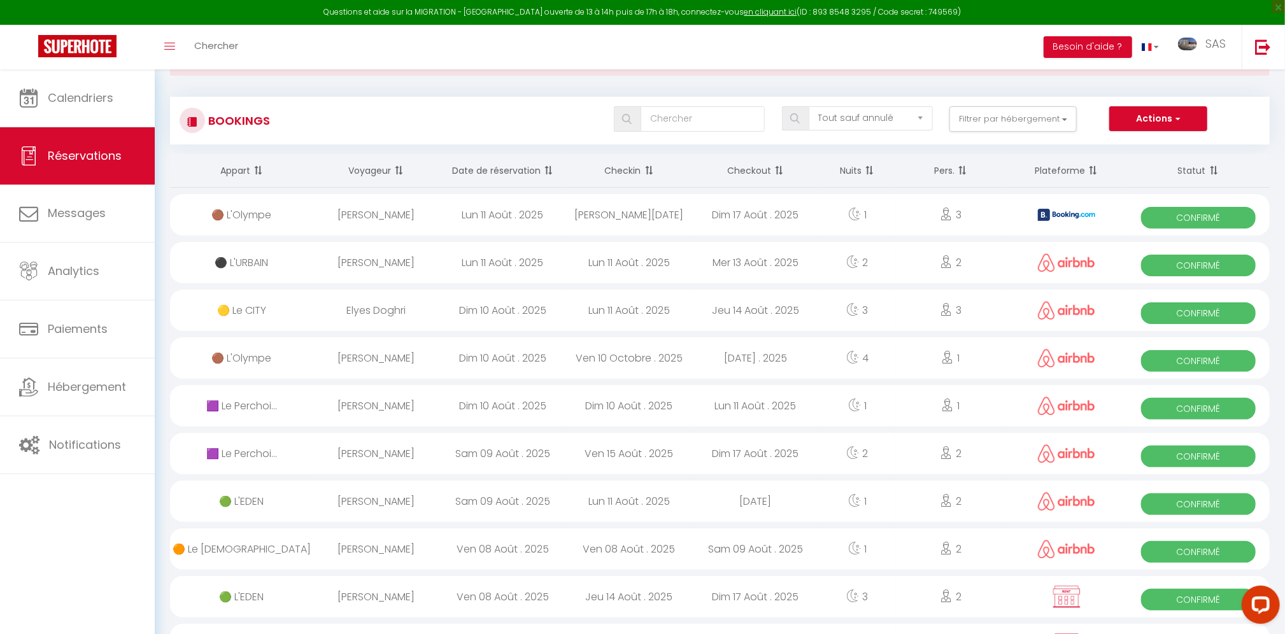
scroll to position [0, 0]
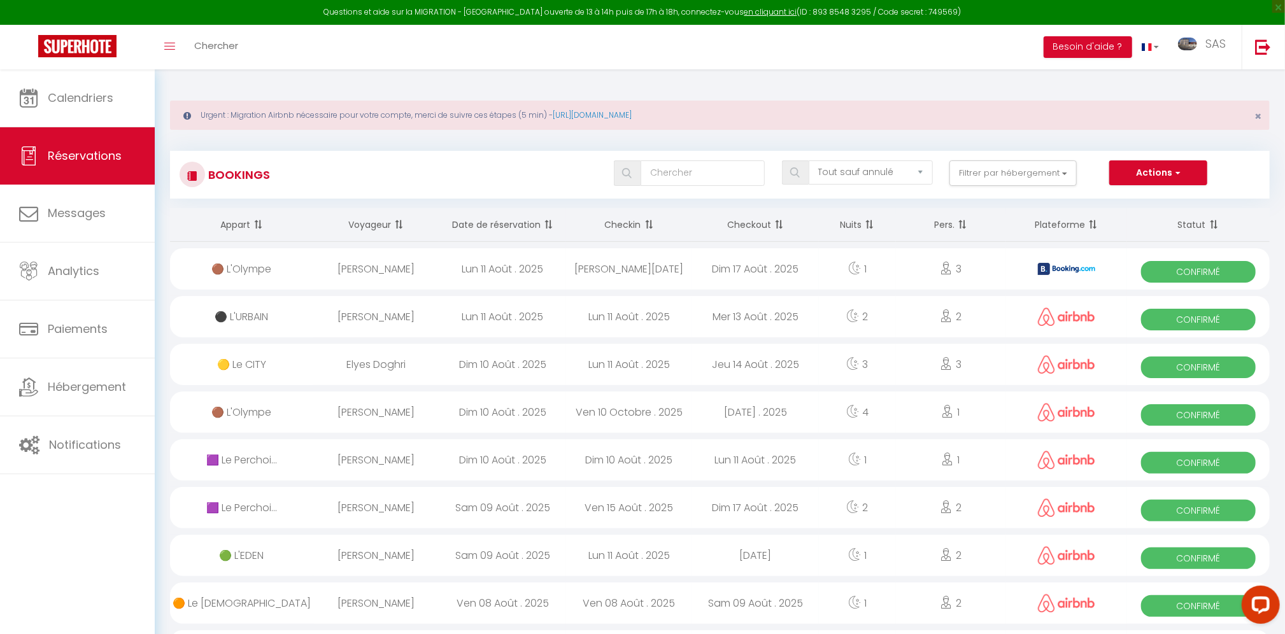
click at [390, 410] on div "[PERSON_NAME]" at bounding box center [376, 411] width 127 height 41
